Goal: Task Accomplishment & Management: Manage account settings

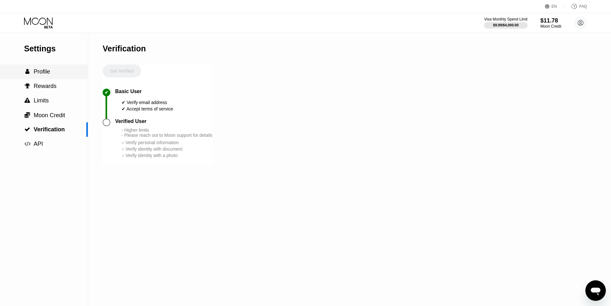
click at [36, 75] on span "Profile" at bounding box center [42, 71] width 16 height 6
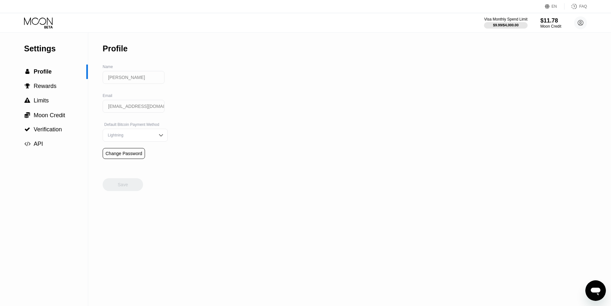
click at [42, 20] on icon at bounding box center [39, 22] width 30 height 11
